Goal: Transaction & Acquisition: Purchase product/service

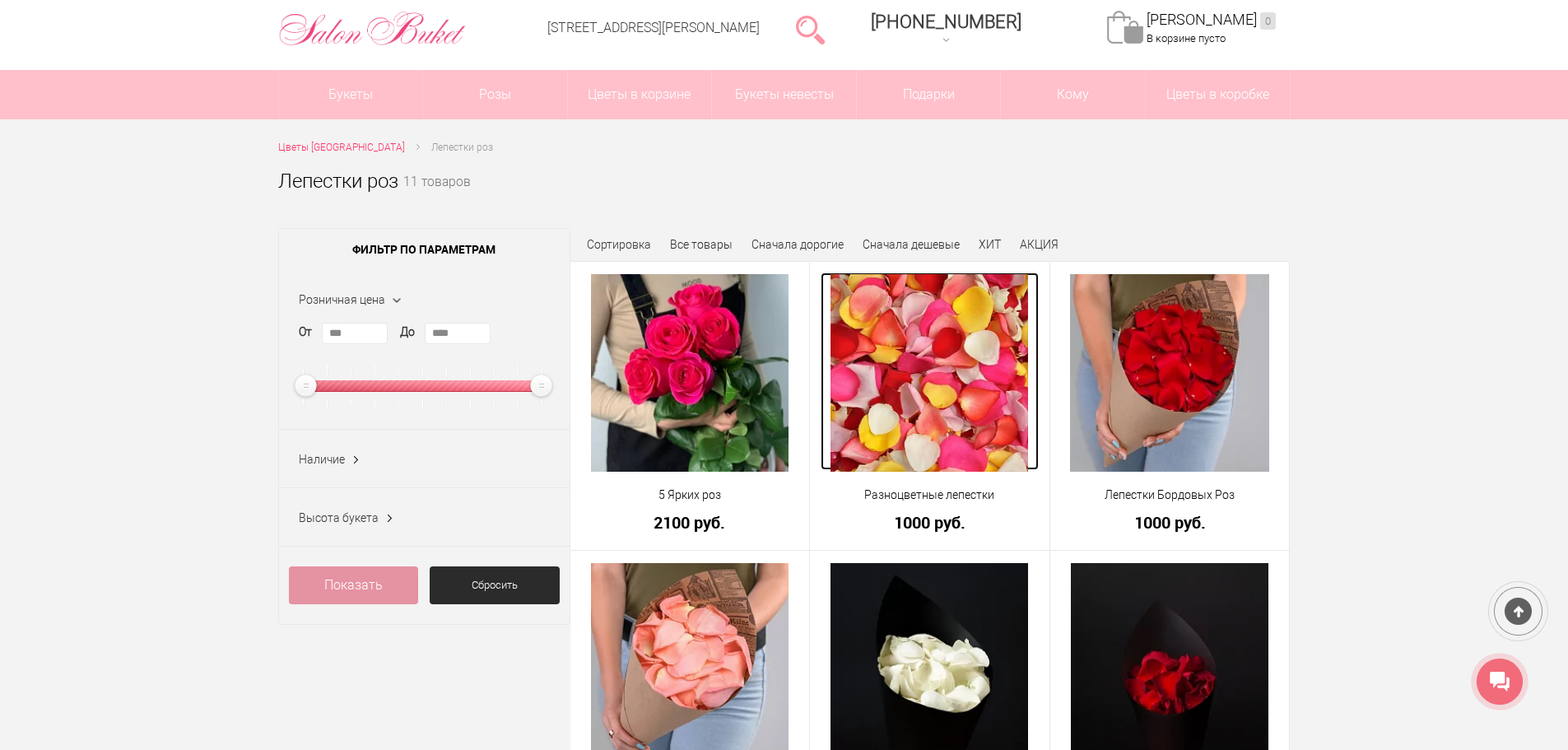
scroll to position [329, 0]
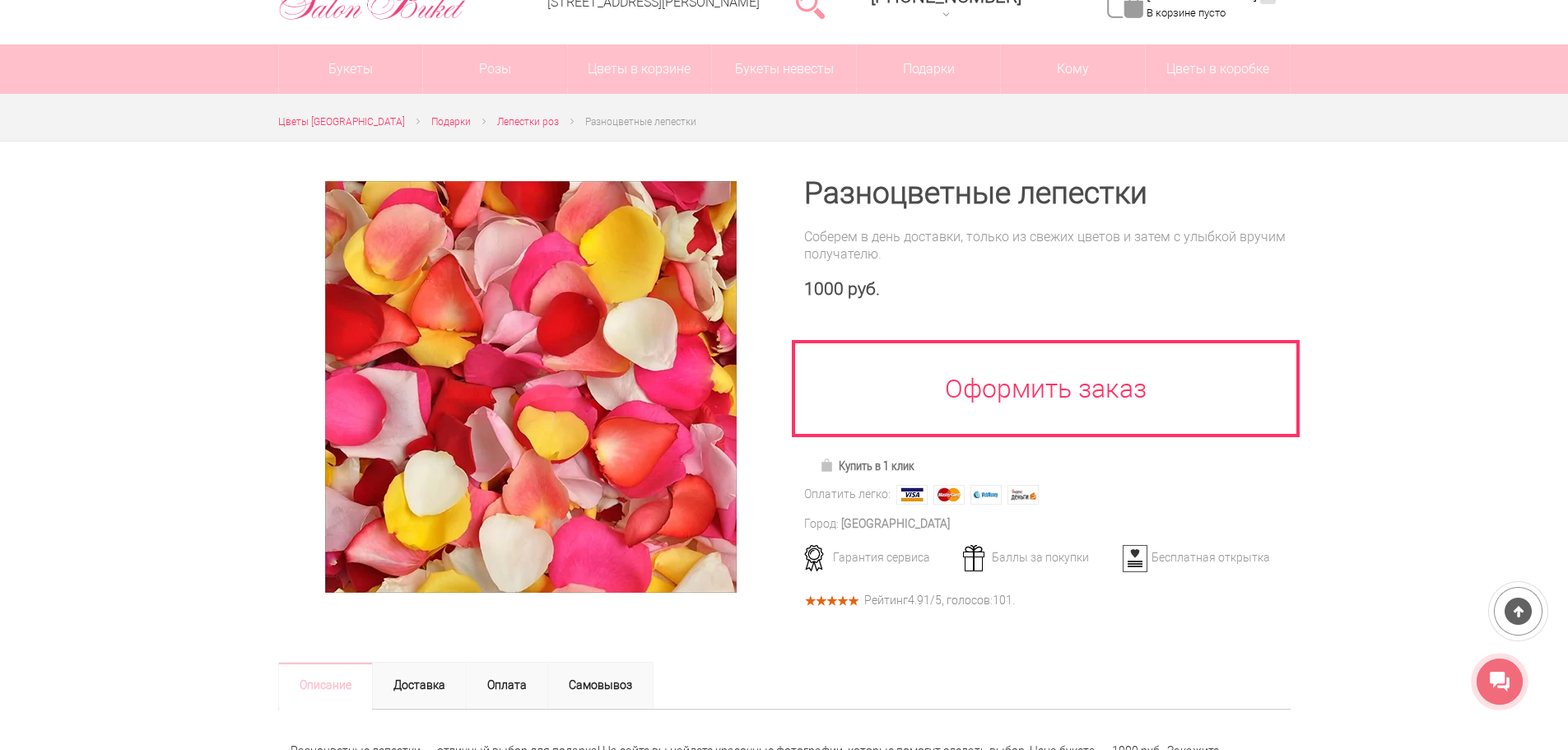
scroll to position [82, 0]
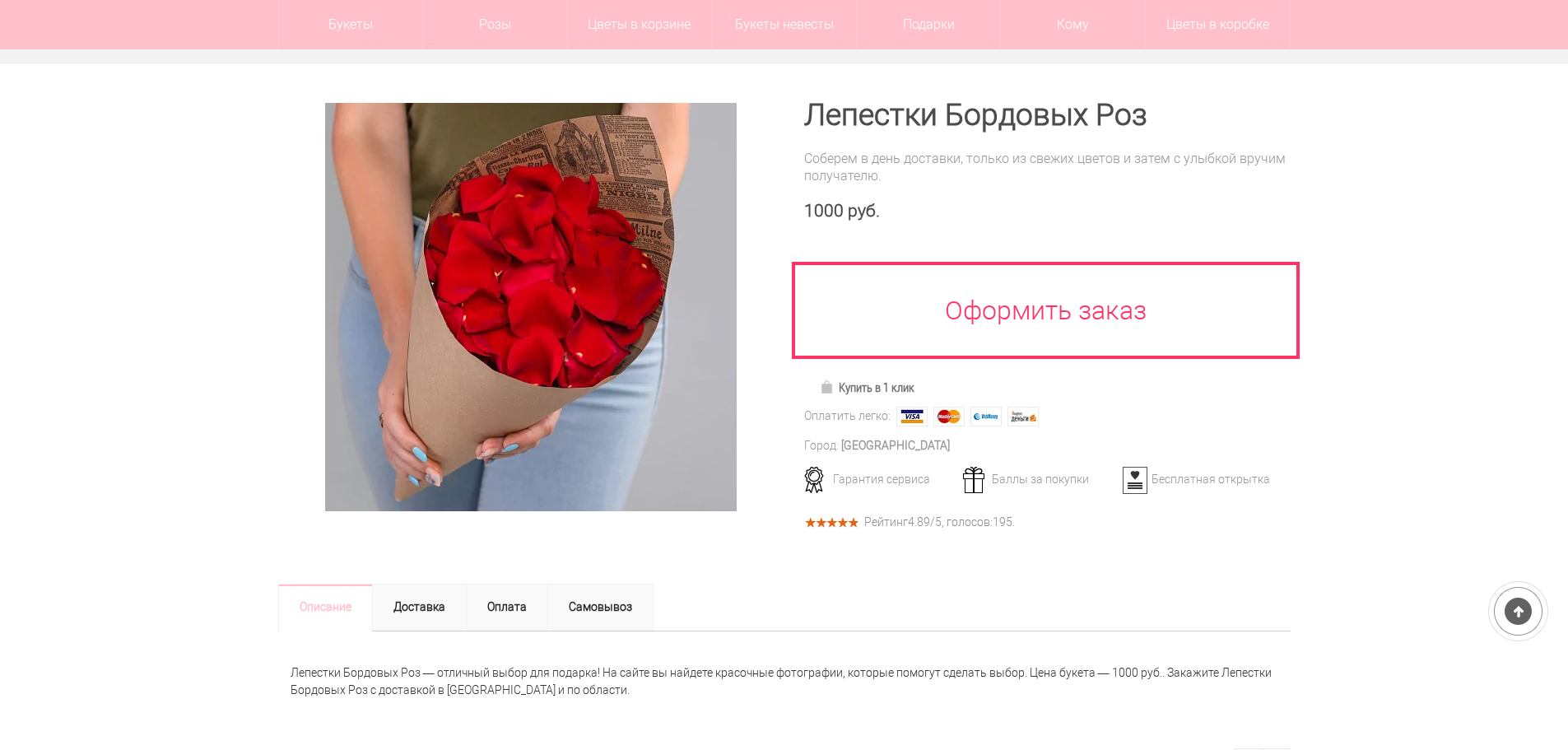
scroll to position [411, 0]
